Goal: Information Seeking & Learning: Learn about a topic

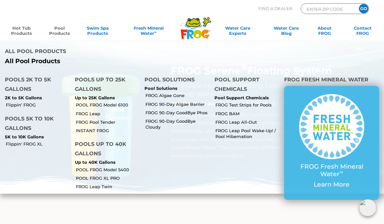
click at [61, 31] on link "Pool Products" at bounding box center [60, 31] width 30 height 13
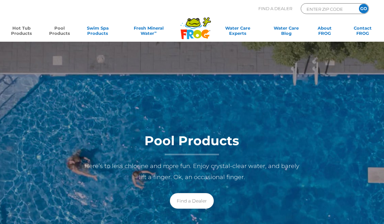
click at [21, 30] on link "Hot Tub Products" at bounding box center [22, 31] width 30 height 13
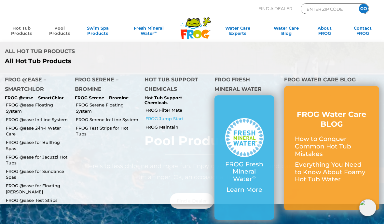
click at [162, 115] on link "FROG Jump Start" at bounding box center [177, 118] width 64 height 6
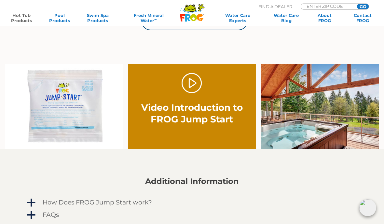
scroll to position [330, 0]
click at [81, 116] on img at bounding box center [64, 106] width 118 height 85
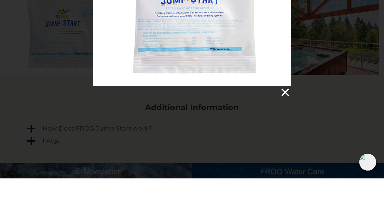
scroll to position [404, 0]
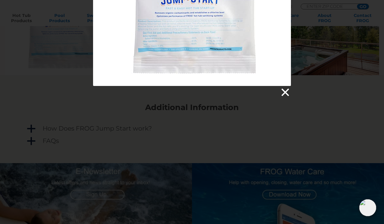
click at [286, 91] on link at bounding box center [285, 93] width 10 height 10
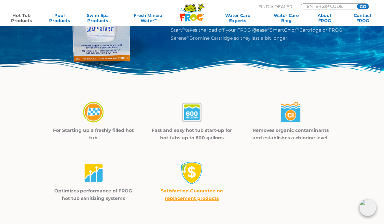
scroll to position [0, 0]
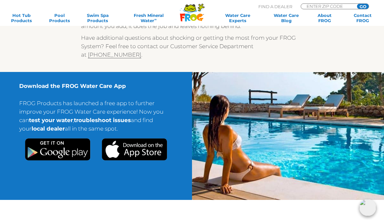
scroll to position [298, 0]
